Goal: Transaction & Acquisition: Book appointment/travel/reservation

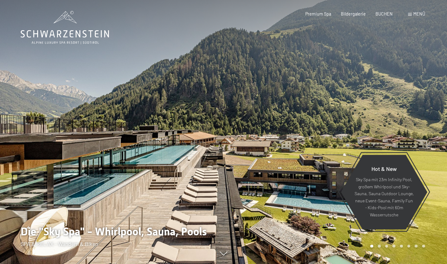
click at [382, 15] on span "BUCHEN" at bounding box center [383, 13] width 17 height 5
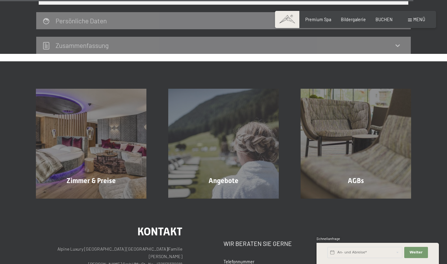
scroll to position [1912, 0]
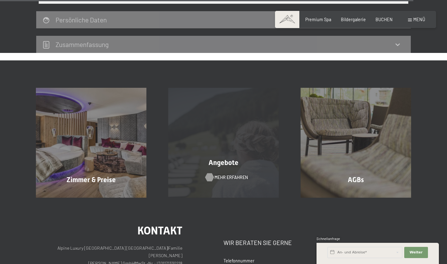
click at [217, 175] on span "Mehr erfahren" at bounding box center [230, 178] width 33 height 6
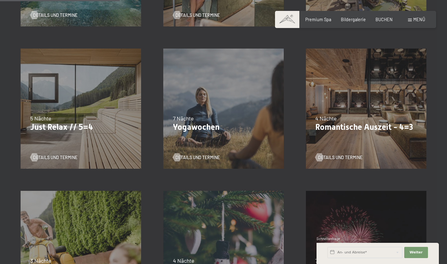
scroll to position [271, 0]
click at [328, 157] on span "Details und Termine" at bounding box center [346, 158] width 44 height 6
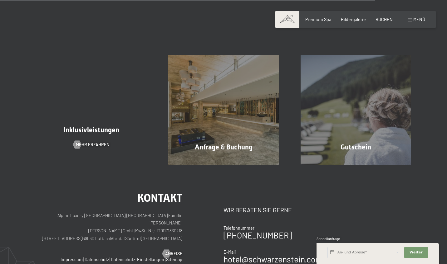
scroll to position [878, 0]
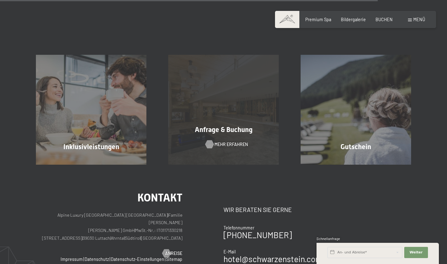
click at [231, 146] on span "Mehr erfahren" at bounding box center [230, 145] width 33 height 6
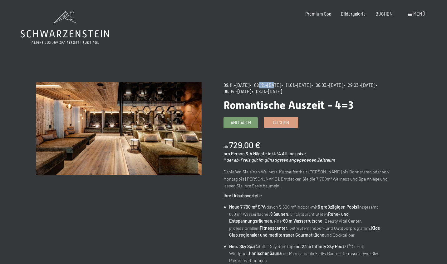
drag, startPoint x: 262, startPoint y: 85, endPoint x: 277, endPoint y: 85, distance: 15.0
click at [277, 85] on span "• 08.12.–19.12.2025" at bounding box center [265, 85] width 31 height 5
click at [238, 86] on span "[DATE]–[DATE]" at bounding box center [236, 85] width 26 height 5
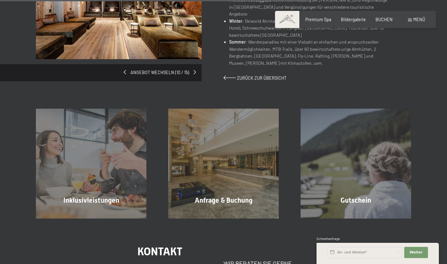
scroll to position [447, 0]
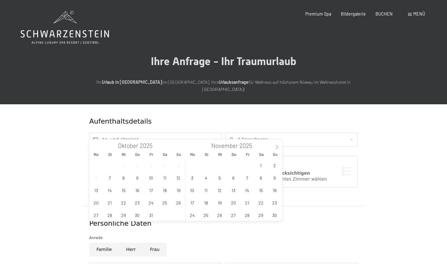
click at [277, 147] on icon at bounding box center [276, 147] width 4 height 4
click at [245, 164] on span "5" at bounding box center [247, 165] width 12 height 12
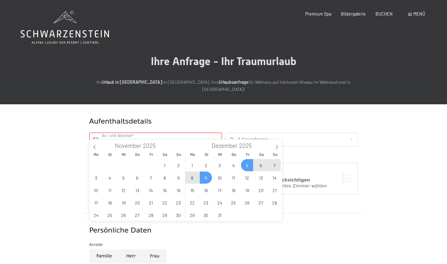
click at [205, 179] on span "9" at bounding box center [206, 178] width 12 height 12
type input "Fr. 05.12.2025 - Di. 09.12.2025"
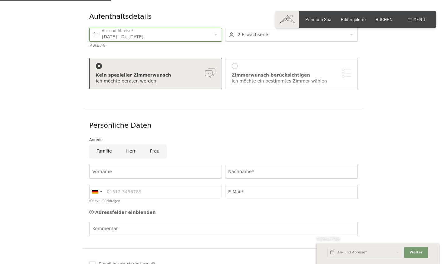
scroll to position [143, 0]
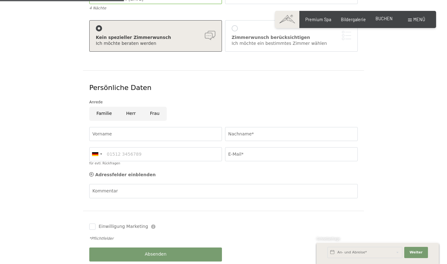
click at [379, 21] on span "BUCHEN" at bounding box center [383, 18] width 17 height 5
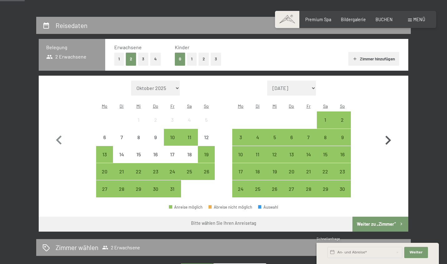
click at [389, 136] on icon "button" at bounding box center [388, 140] width 6 height 9
select select "2025-11-01"
select select "2025-12-01"
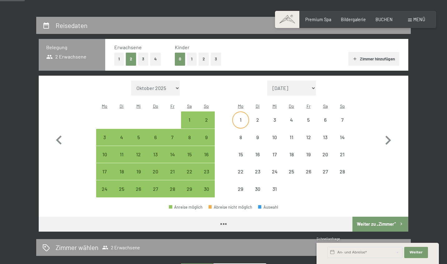
select select "2025-11-01"
select select "2025-12-01"
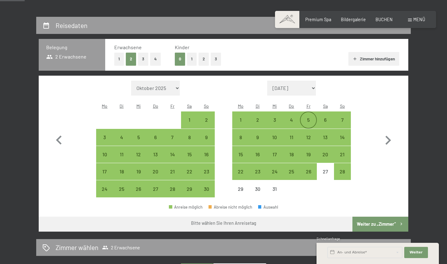
click at [310, 118] on div "5" at bounding box center [308, 126] width 16 height 16
select select "2025-11-01"
select select "2025-12-01"
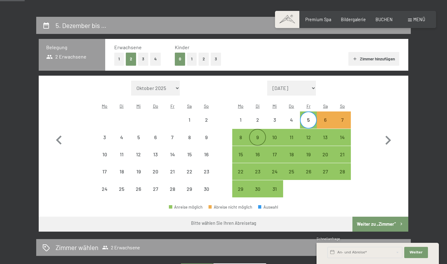
click at [257, 135] on div "9" at bounding box center [257, 143] width 16 height 16
select select "2025-11-01"
select select "2025-12-01"
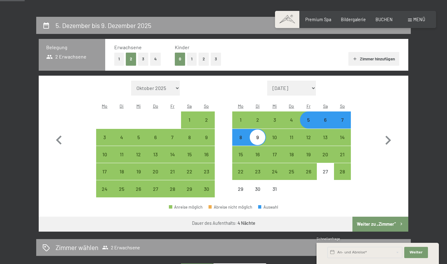
click at [363, 217] on button "Weiter zu „Zimmer“" at bounding box center [380, 224] width 56 height 15
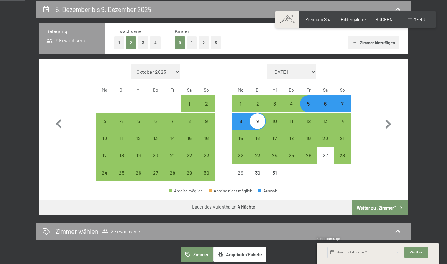
select select "2025-11-01"
select select "2025-12-01"
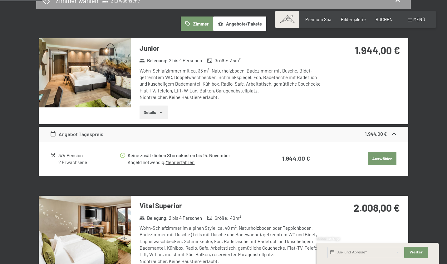
scroll to position [158, 0]
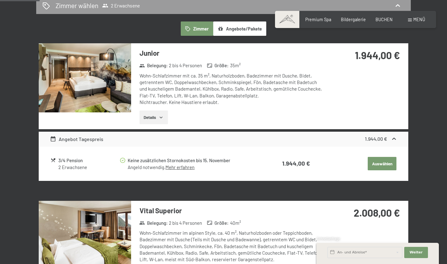
click at [93, 79] on img at bounding box center [85, 77] width 92 height 69
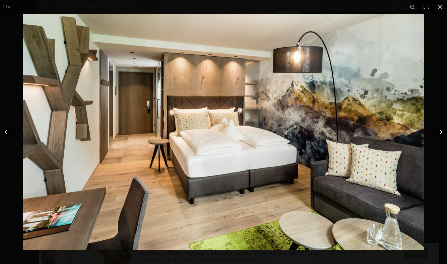
click at [442, 133] on button "button" at bounding box center [436, 132] width 22 height 31
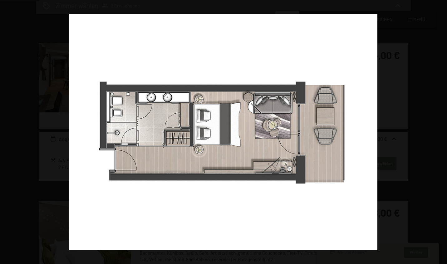
click at [442, 133] on button "button" at bounding box center [436, 132] width 22 height 31
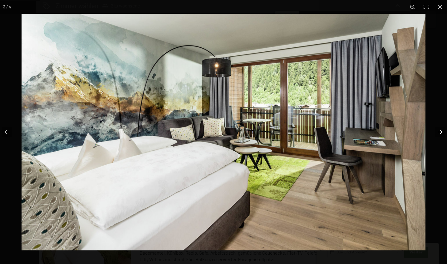
click at [438, 131] on button "button" at bounding box center [436, 132] width 22 height 31
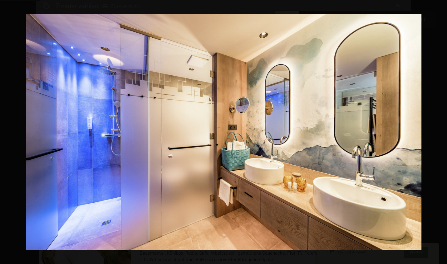
click at [438, 131] on button "button" at bounding box center [436, 132] width 22 height 31
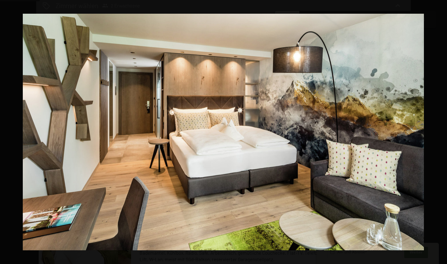
click at [438, 131] on button "button" at bounding box center [436, 132] width 22 height 31
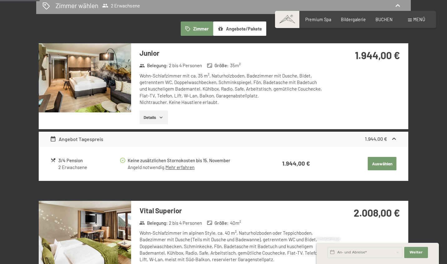
click at [0, 0] on button "button" at bounding box center [0, 0] width 0 height 0
click at [160, 113] on button "Details" at bounding box center [153, 118] width 28 height 14
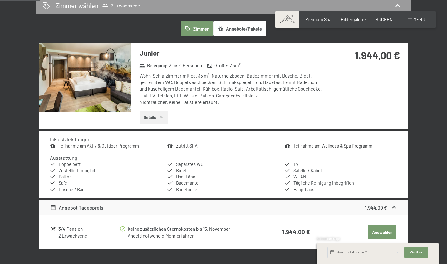
click at [76, 145] on link "Teilnahme am Aktiv & Outdoor Programm" at bounding box center [99, 145] width 80 height 5
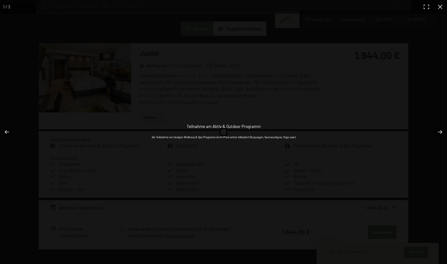
click at [219, 135] on div "die Teilnahme am riesigen Wellness & Spa Programm ist im Preis schon inkludiert…" at bounding box center [223, 137] width 147 height 7
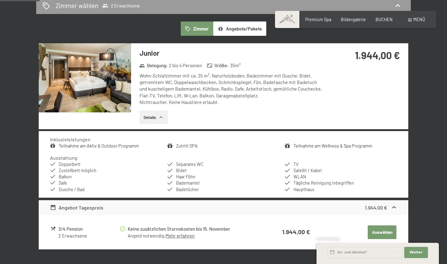
click at [0, 0] on button "button" at bounding box center [0, 0] width 0 height 0
click at [184, 143] on link "Zutritt SPA" at bounding box center [187, 145] width 22 height 5
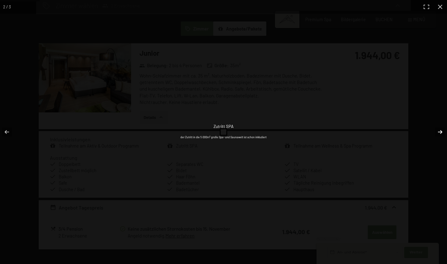
click at [441, 131] on button "button" at bounding box center [436, 132] width 22 height 31
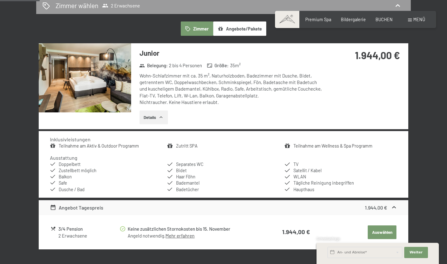
click at [0, 0] on button "button" at bounding box center [0, 0] width 0 height 0
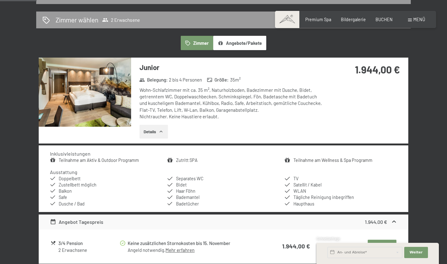
scroll to position [114, 0]
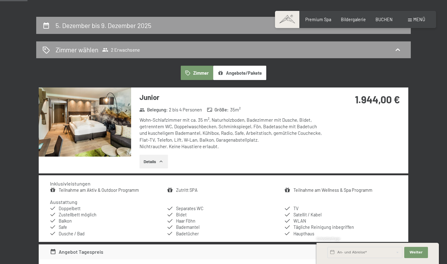
click at [229, 72] on button "Angebote/Pakete" at bounding box center [239, 73] width 53 height 14
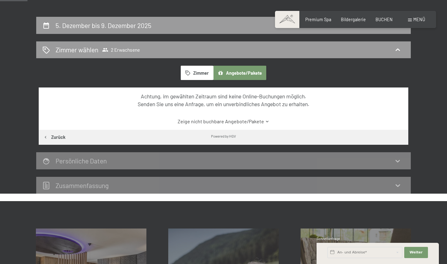
click at [190, 120] on link "Zeige nicht buchbare Angebote/Pakete" at bounding box center [223, 121] width 347 height 7
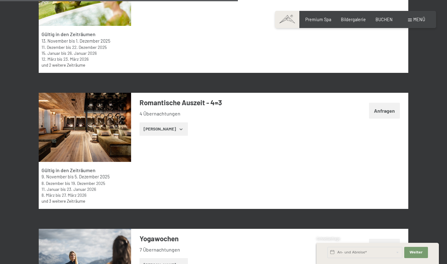
scroll to position [1203, 0]
click at [168, 124] on button "Zeige Zimmer" at bounding box center [163, 130] width 48 height 14
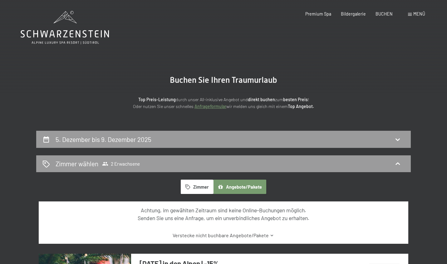
scroll to position [0, 0]
click at [191, 189] on button "Zimmer" at bounding box center [197, 187] width 32 height 14
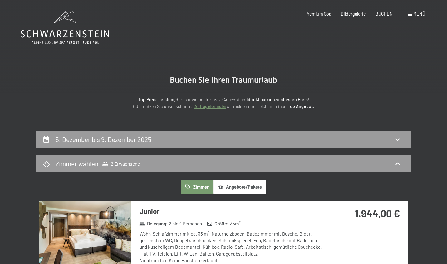
click at [149, 227] on div "Belegung : 2 bis 4 Personen Größe : 35 m²" at bounding box center [230, 224] width 186 height 8
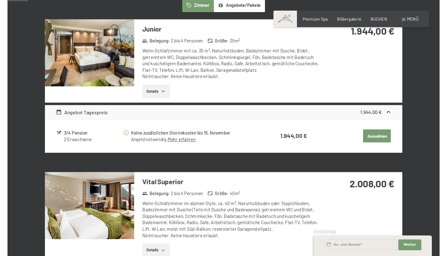
scroll to position [209, 0]
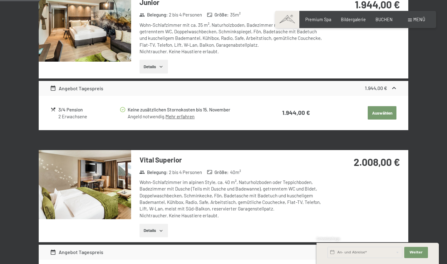
click at [410, 20] on span at bounding box center [410, 20] width 4 height 3
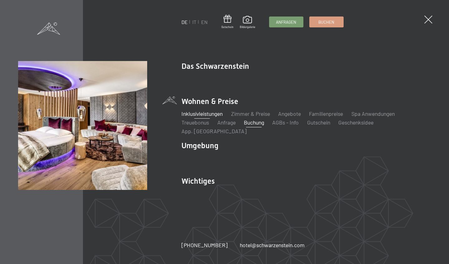
click at [196, 117] on link "Inklusivleistungen" at bounding box center [201, 113] width 41 height 7
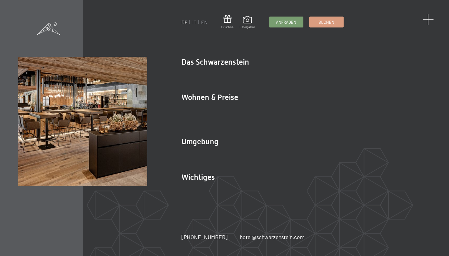
click at [429, 19] on span at bounding box center [429, 20] width 12 height 12
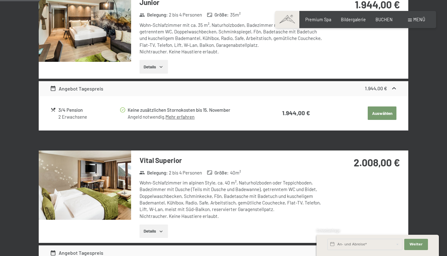
click at [377, 112] on button "Auswählen" at bounding box center [381, 113] width 29 height 14
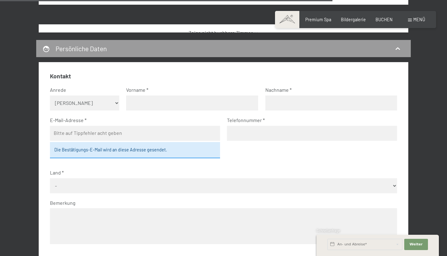
scroll to position [1570, 0]
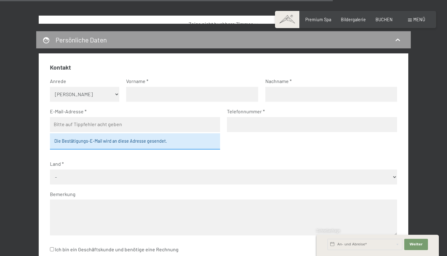
click at [89, 88] on select "Keine Angabe Frau Herr" at bounding box center [85, 94] width 70 height 15
select select "f"
click at [134, 93] on input "text" at bounding box center [192, 94] width 132 height 15
type input "Julia"
type input "Mair"
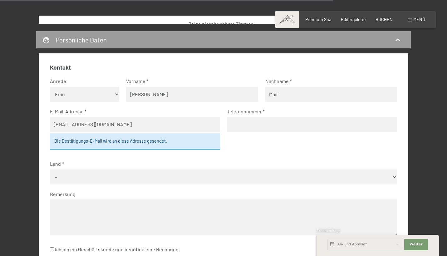
type input "mairjulia@outlook.com"
type input "+4368181534260"
click at [52, 171] on select "- Deutschland Österreich Schweiz Italien Niederlande Belgien Vereinigtes Königr…" at bounding box center [223, 176] width 347 height 15
select select "AUT"
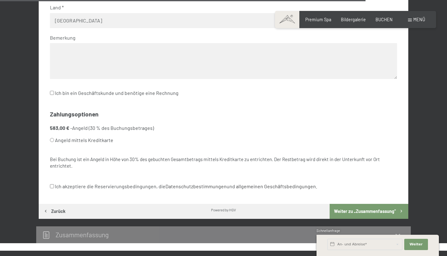
scroll to position [1727, 0]
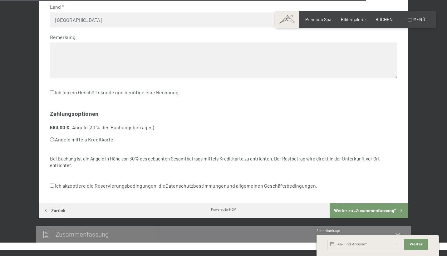
click at [60, 124] on strong "583,00 €" at bounding box center [59, 127] width 19 height 6
click at [51, 183] on input "Ich akzeptiere die Reservierungsbedingungen, die Datenschutzbestimmungen und al…" at bounding box center [52, 185] width 4 height 4
checkbox input "true"
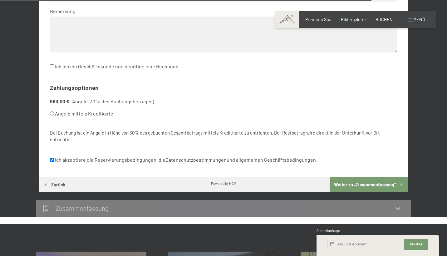
scroll to position [1753, 0]
click at [343, 177] on button "Weiter zu „Zusammen­fassung“" at bounding box center [368, 184] width 79 height 15
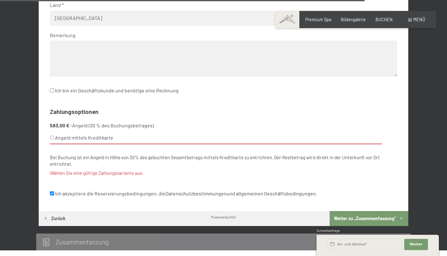
scroll to position [1728, 0]
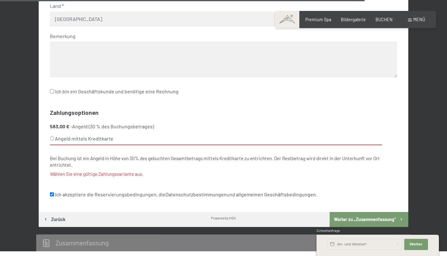
click at [51, 136] on input "Angeld mittels Kreditkarte" at bounding box center [52, 138] width 4 height 4
radio input "true"
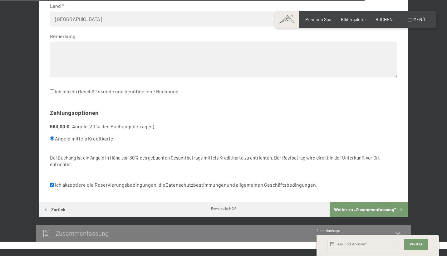
click at [353, 202] on button "Weiter zu „Zusammen­fassung“" at bounding box center [368, 209] width 79 height 15
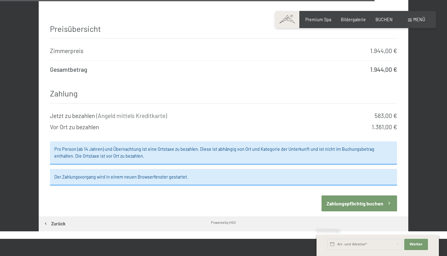
scroll to position [1913, 0]
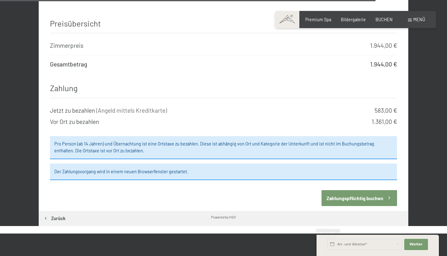
click at [360, 190] on button "Zahlungspflichtig buchen" at bounding box center [358, 198] width 75 height 16
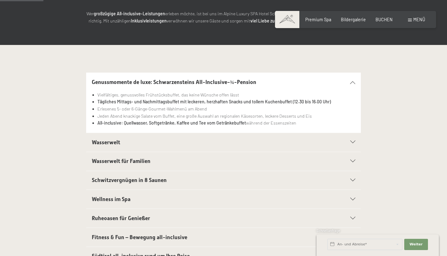
scroll to position [99, 0]
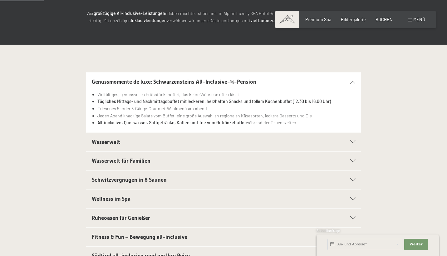
click at [99, 140] on span "Wasserwelt" at bounding box center [106, 142] width 28 height 6
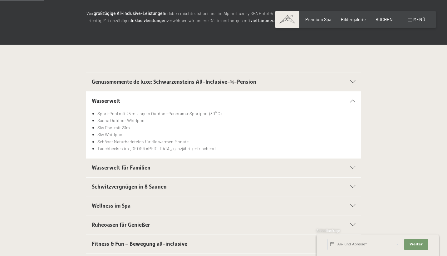
click at [94, 166] on span "Wasserwelt für Familien" at bounding box center [121, 167] width 59 height 6
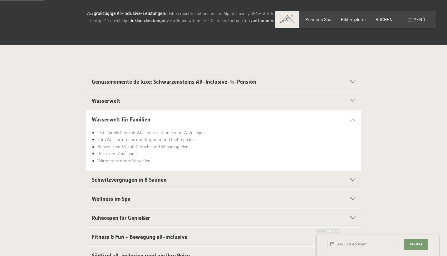
click at [103, 176] on span "Schwitzvergnügen in 8 Saunen" at bounding box center [129, 179] width 75 height 6
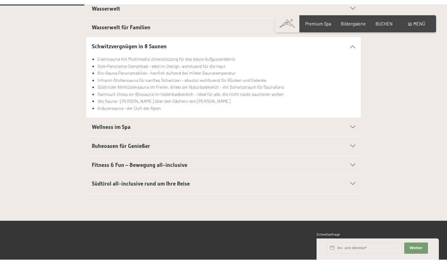
scroll to position [199, 0]
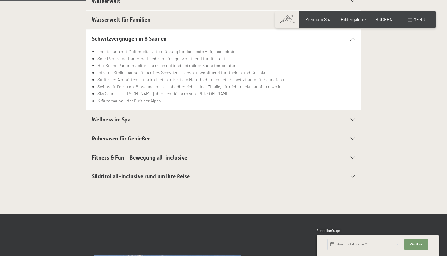
click at [124, 174] on span "Südtirol all-inclusive rund um Ihre Reise" at bounding box center [141, 176] width 98 height 6
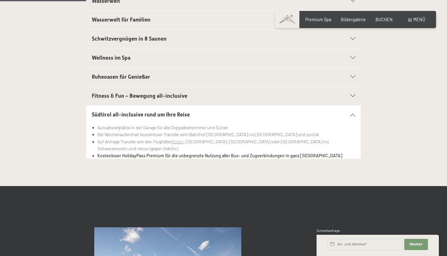
click at [108, 95] on span "Fitness & Fun – Bewegung all-inclusive" at bounding box center [139, 96] width 95 height 6
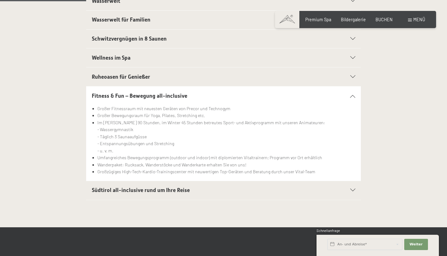
click at [111, 76] on span "Ruheoasen für Genießer" at bounding box center [121, 77] width 58 height 6
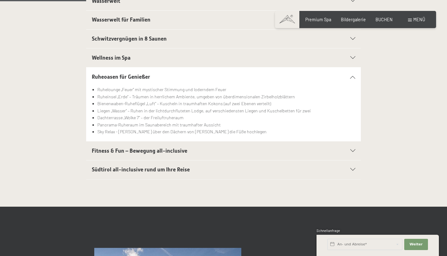
click at [105, 55] on span "Wellness im Spa" at bounding box center [111, 58] width 39 height 6
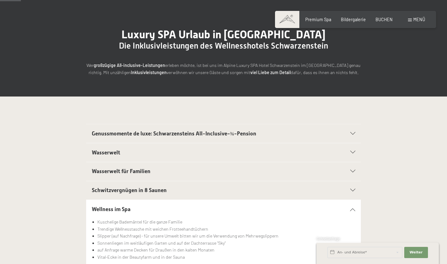
scroll to position [47, 0]
click at [108, 150] on span "Wasserwelt" at bounding box center [106, 153] width 28 height 6
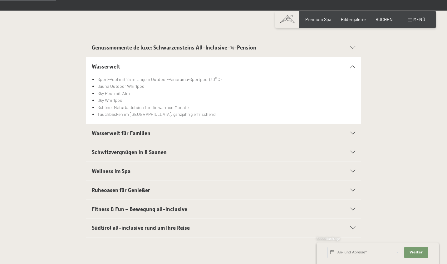
scroll to position [143, 0]
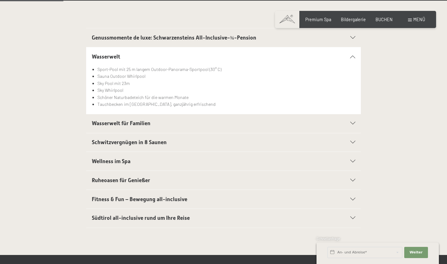
click at [108, 163] on span "Wellness im Spa" at bounding box center [111, 161] width 39 height 6
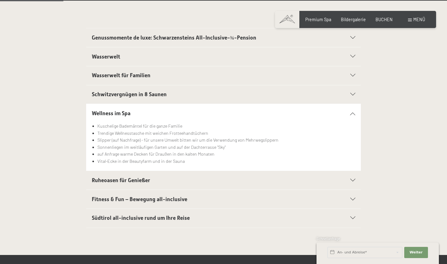
click at [110, 178] on span "Ruheoasen für Genießer" at bounding box center [121, 180] width 58 height 6
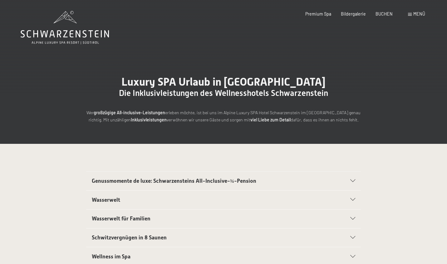
scroll to position [0, 0]
click at [75, 31] on icon at bounding box center [65, 27] width 88 height 33
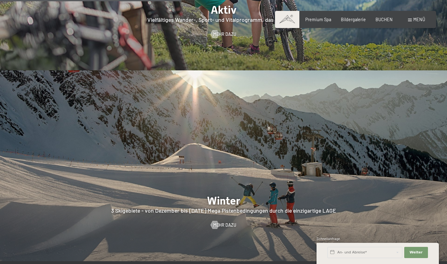
scroll to position [1300, 0]
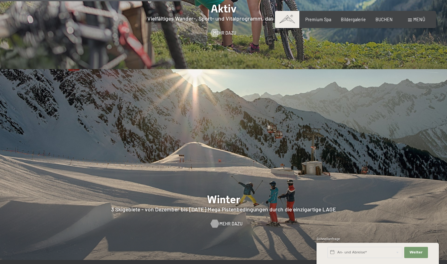
click at [215, 220] on div at bounding box center [214, 224] width 5 height 8
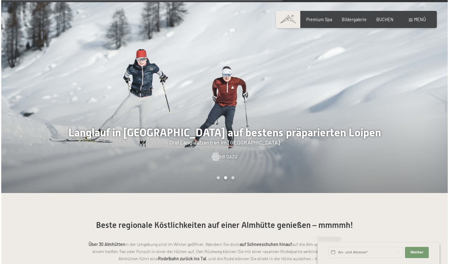
scroll to position [1223, 0]
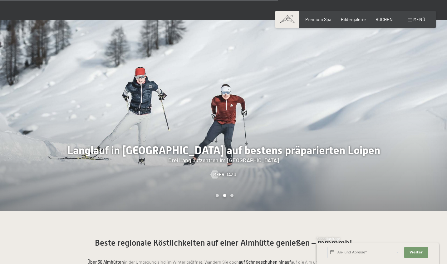
click at [91, 114] on div at bounding box center [111, 115] width 223 height 191
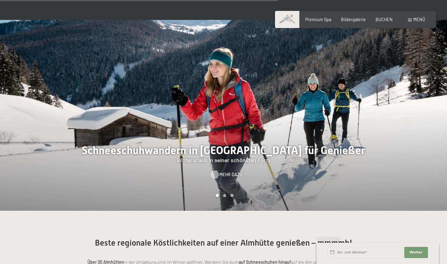
click at [223, 172] on span "Mehr dazu" at bounding box center [230, 175] width 23 height 6
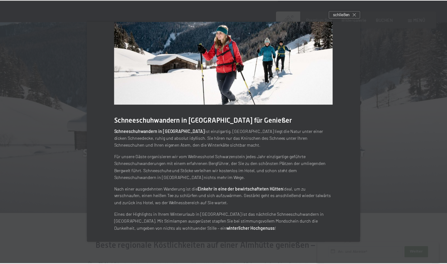
scroll to position [22, 0]
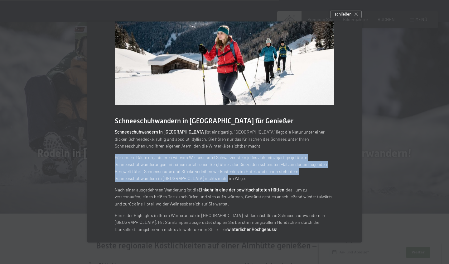
drag, startPoint x: 218, startPoint y: 178, endPoint x: 114, endPoint y: 155, distance: 106.4
click at [114, 155] on div "Schneeschuhwandern in [GEOGRAPHIC_DATA] für Genießer Schneeschuhwandern in [GEO…" at bounding box center [224, 122] width 274 height 246
click at [115, 154] on p "Für unsere Gäste organisieren wir vom Wellnesshotel Schwarzenstein jedes Jahr e…" at bounding box center [225, 168] width 220 height 28
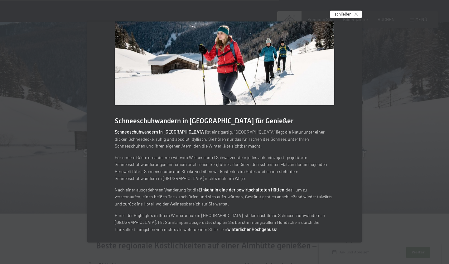
click at [355, 13] on icon at bounding box center [356, 14] width 3 height 3
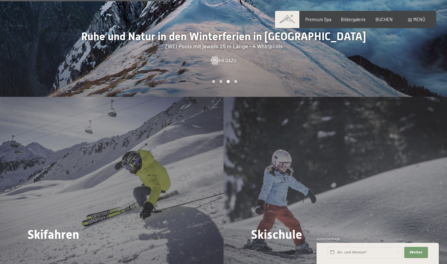
scroll to position [755, 0]
